Goal: Navigation & Orientation: Find specific page/section

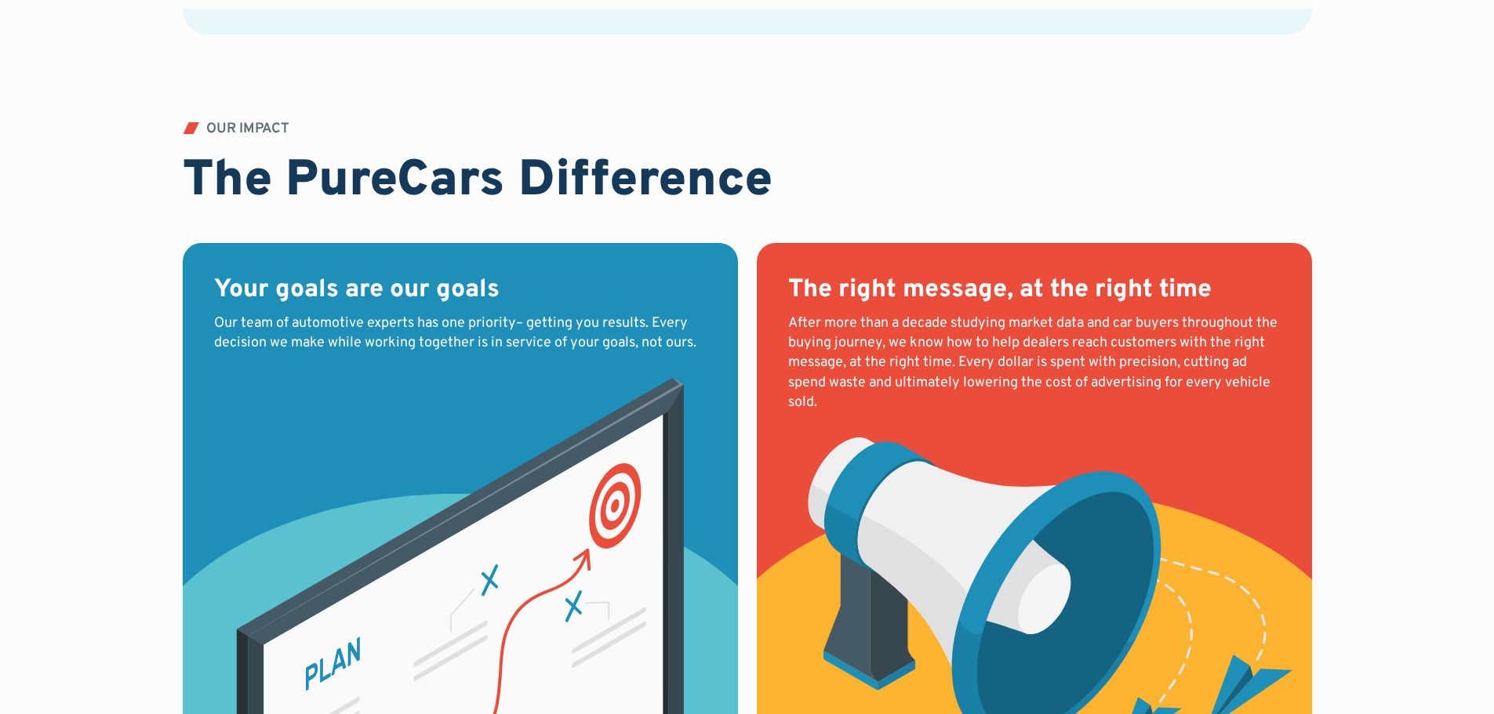
scroll to position [2196, 0]
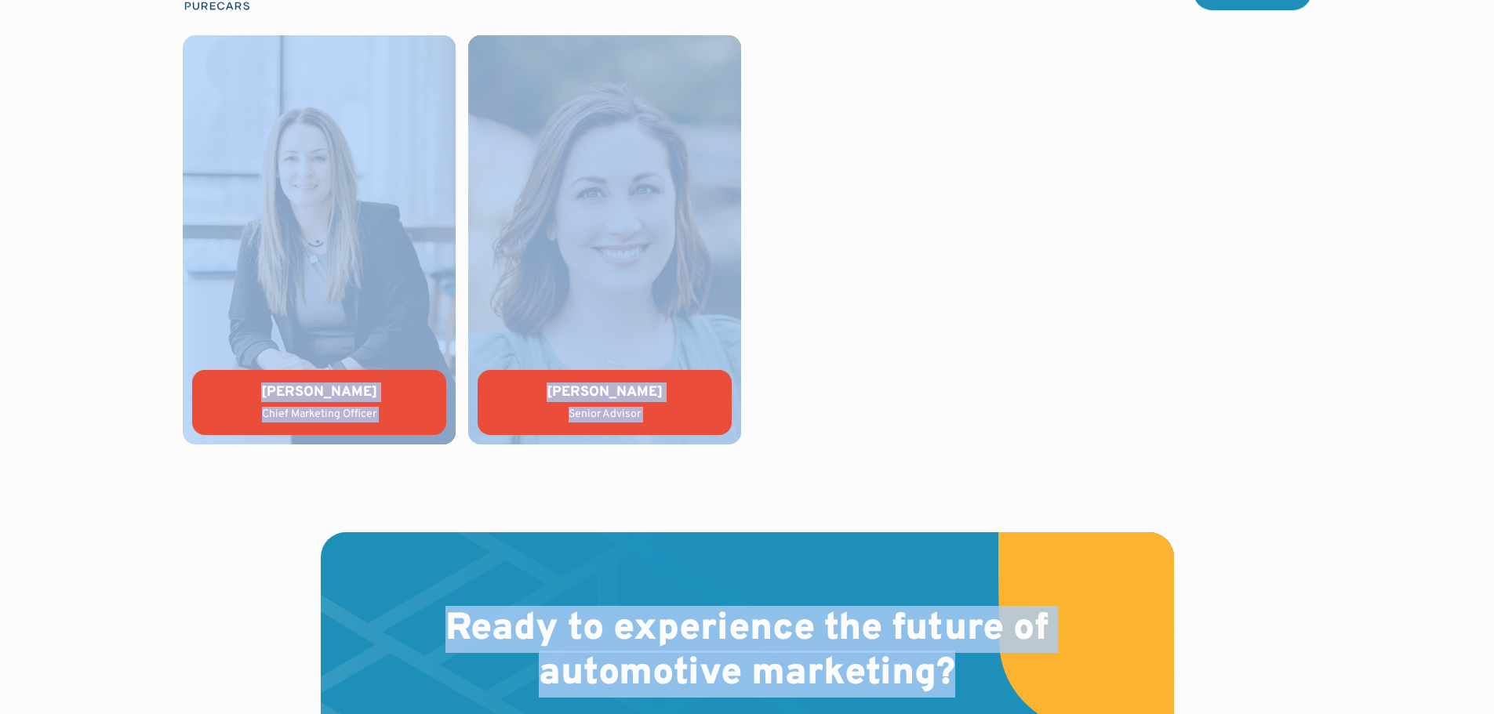
drag, startPoint x: 1489, startPoint y: 327, endPoint x: 1492, endPoint y: 751, distance: 424.3
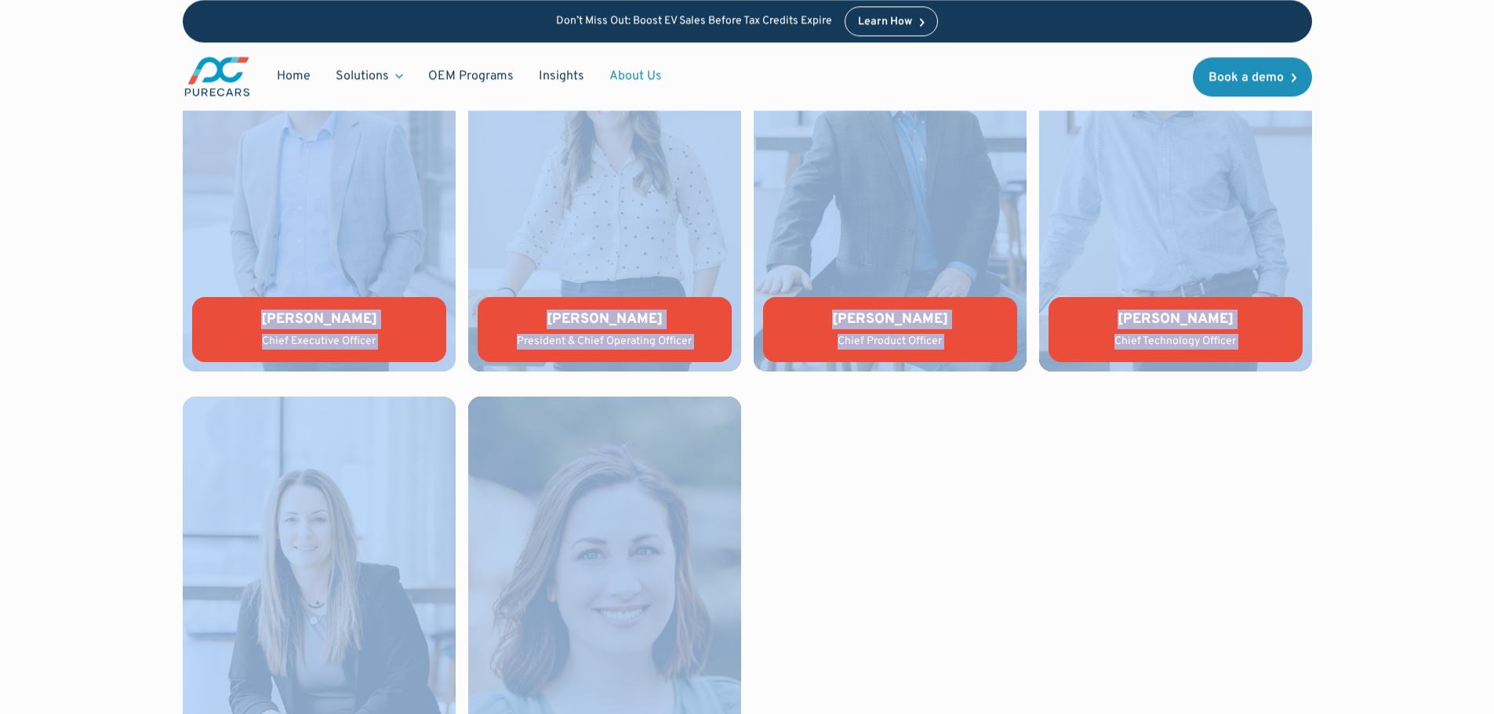
scroll to position [3570, 0]
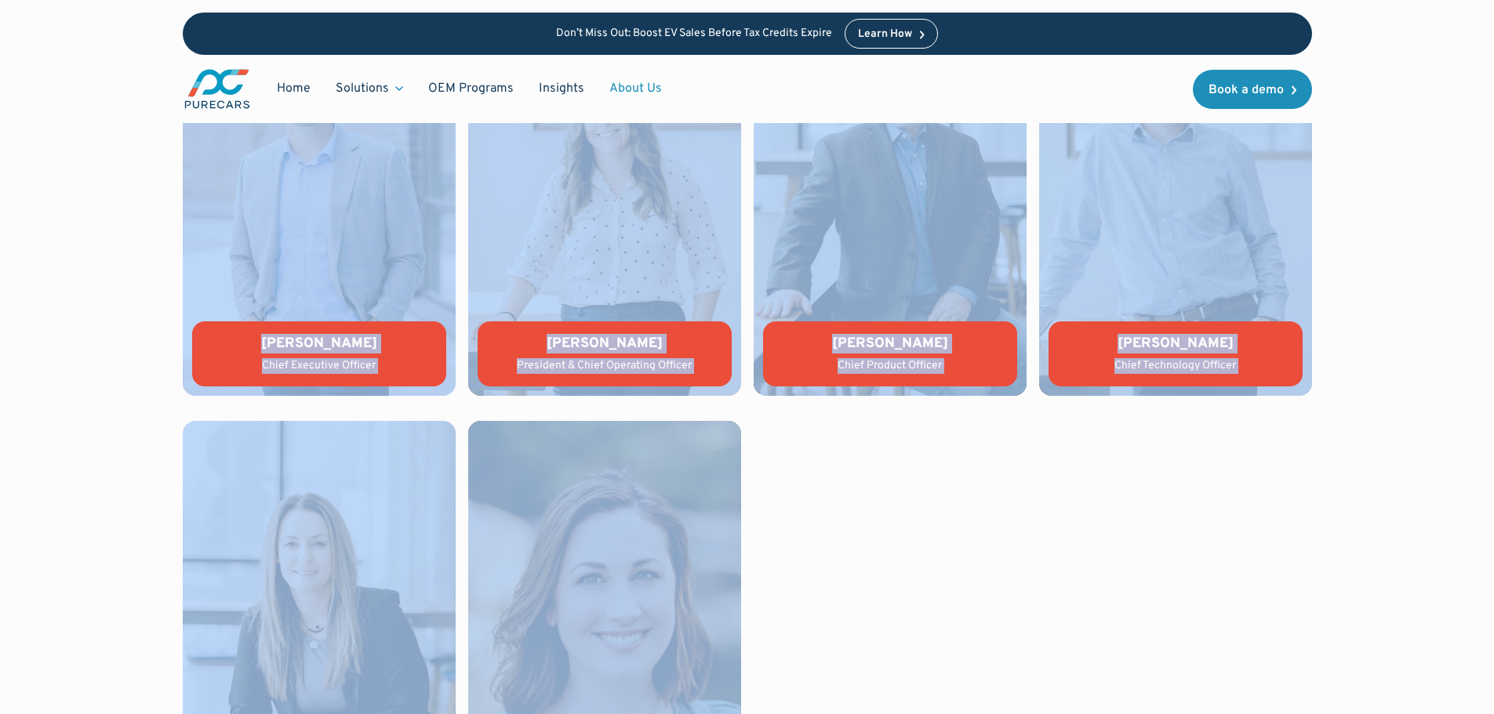
click at [1154, 529] on div "[PERSON_NAME] Chief Executive Officer [PERSON_NAME] President & Chief Operating…" at bounding box center [747, 409] width 1129 height 844
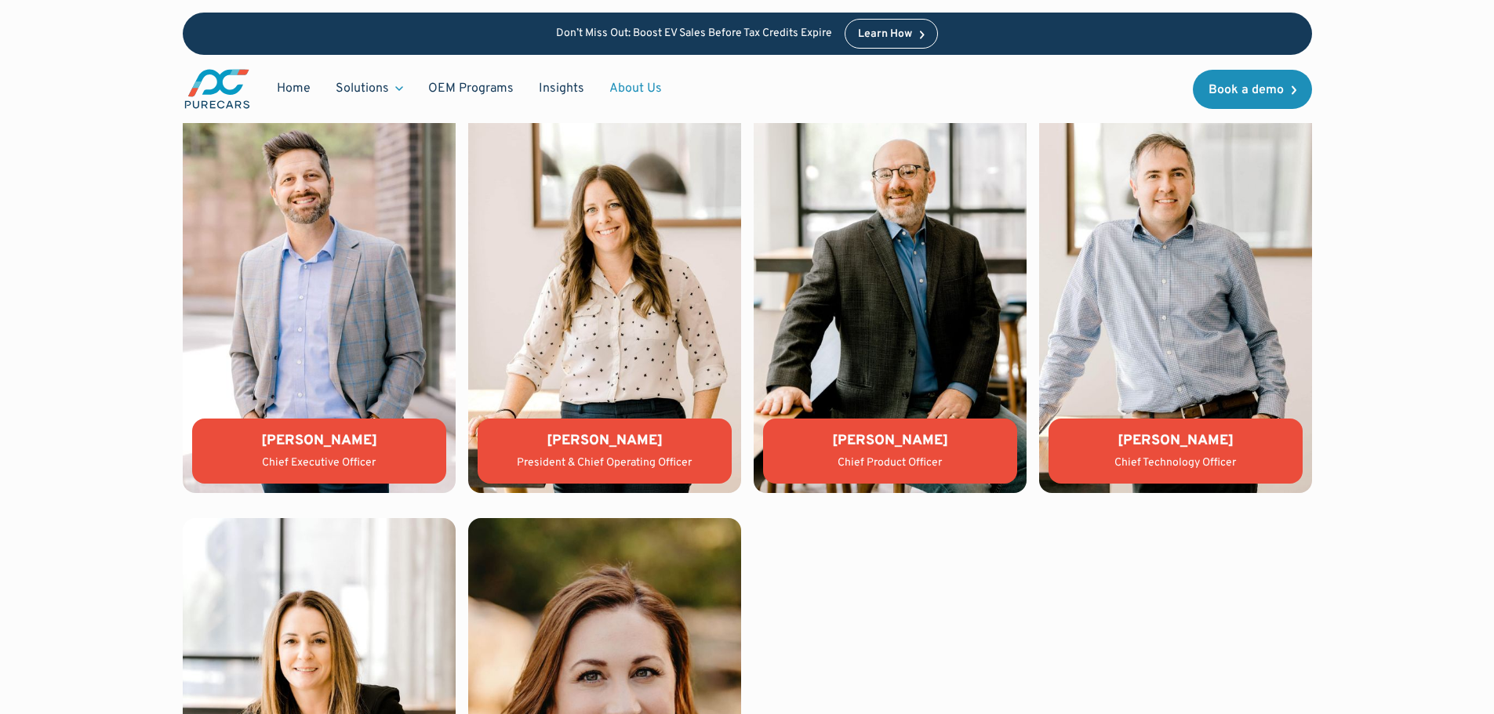
scroll to position [3454, 0]
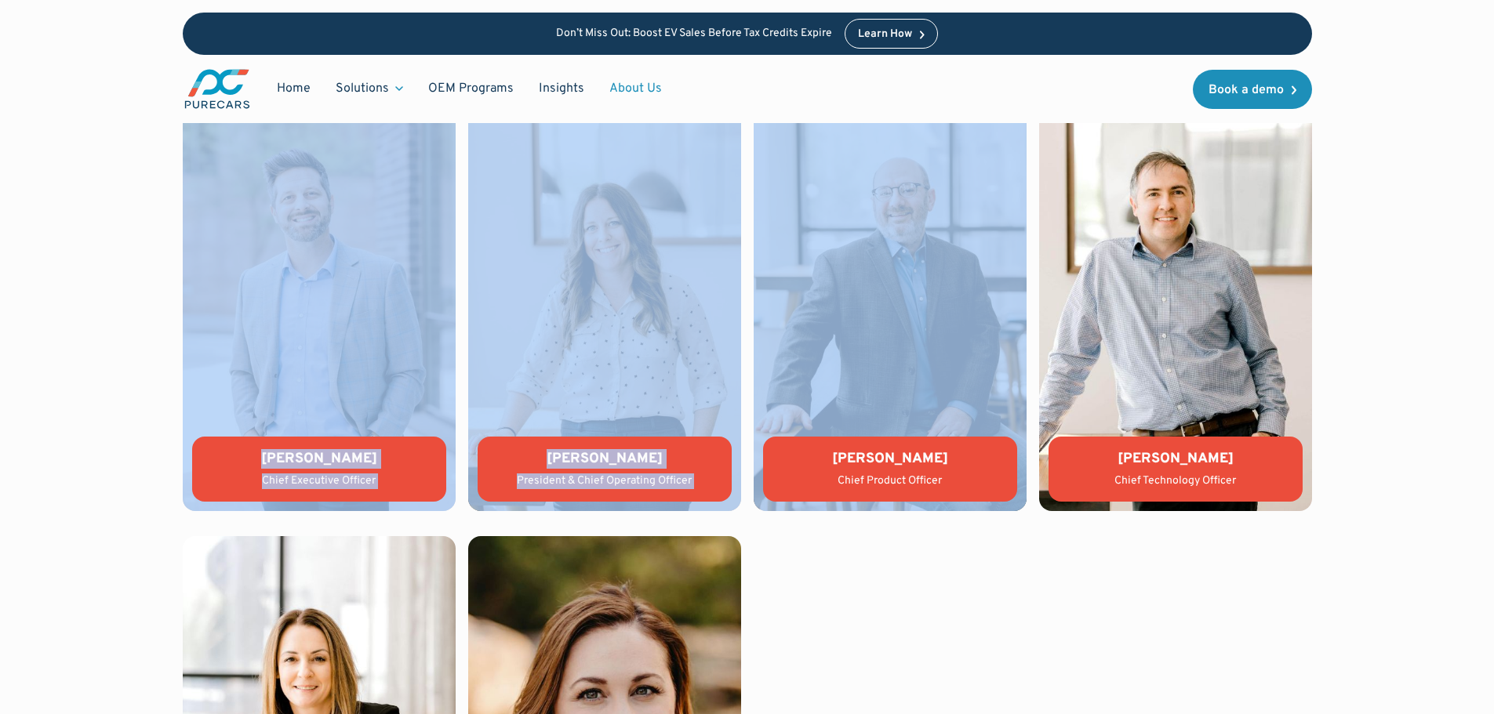
drag, startPoint x: 1351, startPoint y: 82, endPoint x: 1008, endPoint y: 563, distance: 590.3
click at [1011, 593] on div "[PERSON_NAME] Chief Executive Officer [PERSON_NAME] President & Chief Operating…" at bounding box center [747, 524] width 1129 height 844
click at [880, 576] on div "[PERSON_NAME] Chief Executive Officer [PERSON_NAME] President & Chief Operating…" at bounding box center [747, 524] width 1129 height 844
click at [56, 158] on div "WHO WE ARE Leadership team [PERSON_NAME] Chief Executive Officer [PERSON_NAME] …" at bounding box center [747, 503] width 1494 height 1059
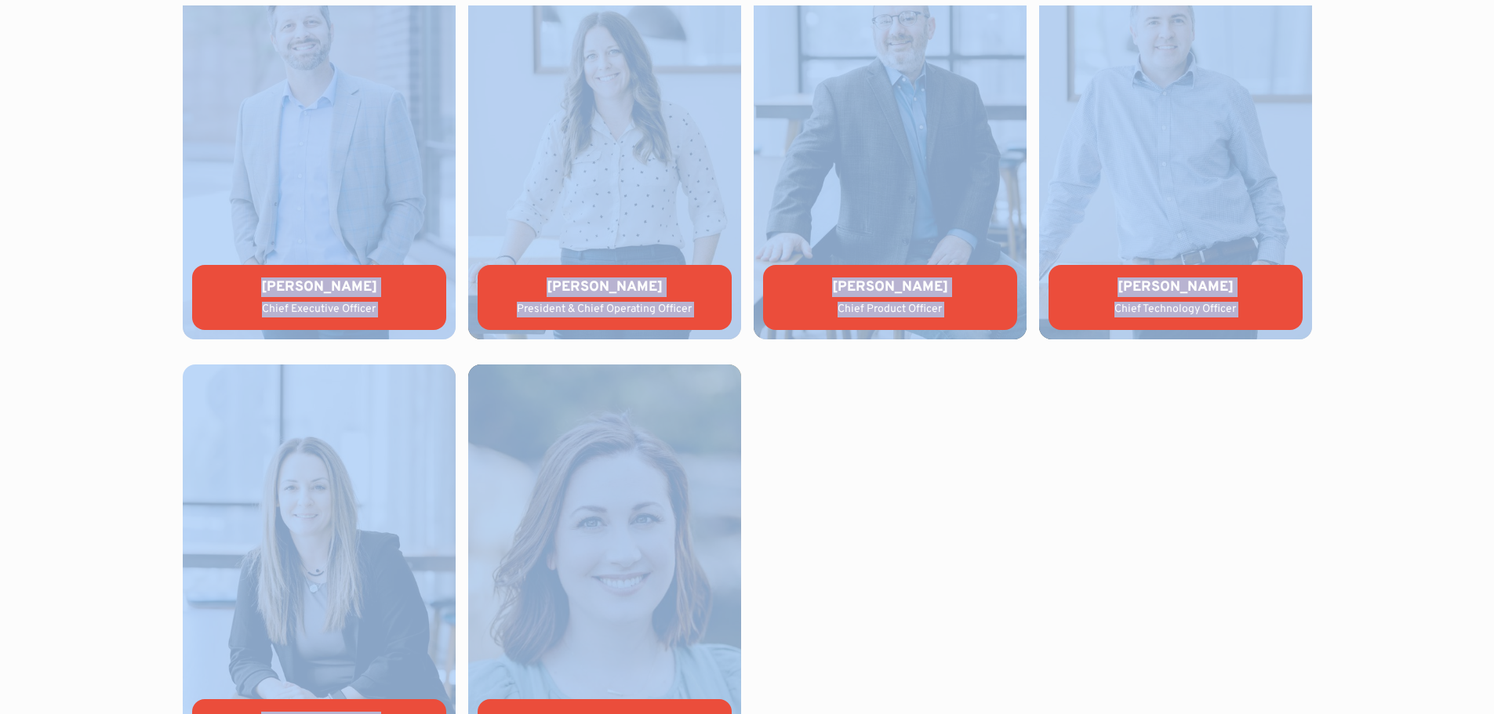
scroll to position [3677, 0]
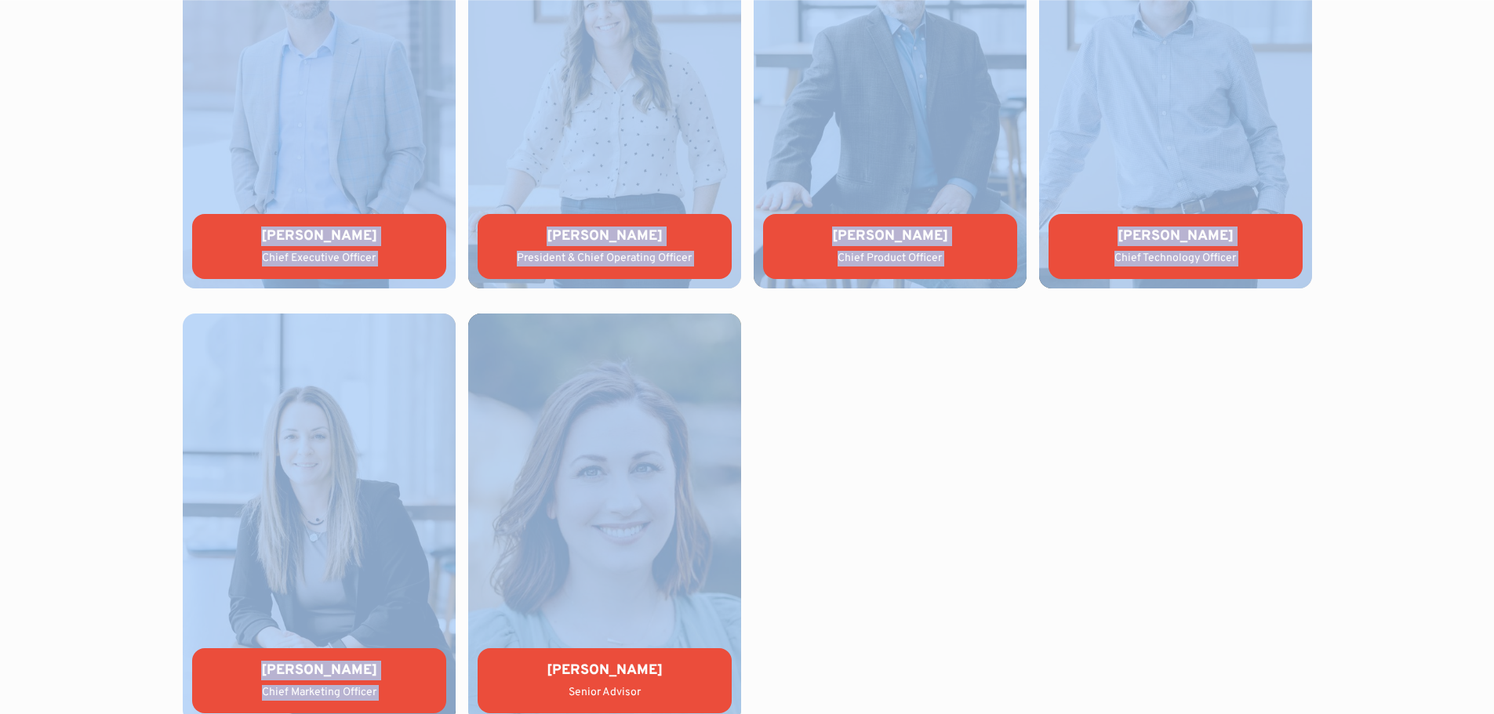
drag, startPoint x: 776, startPoint y: 83, endPoint x: 939, endPoint y: 471, distance: 420.7
click at [940, 474] on div "[PERSON_NAME] Chief Executive Officer [PERSON_NAME] President & Chief Operating…" at bounding box center [747, 301] width 1129 height 844
click at [894, 504] on div "[PERSON_NAME] Chief Executive Officer [PERSON_NAME] President & Chief Operating…" at bounding box center [747, 301] width 1129 height 844
